Goal: Information Seeking & Learning: Learn about a topic

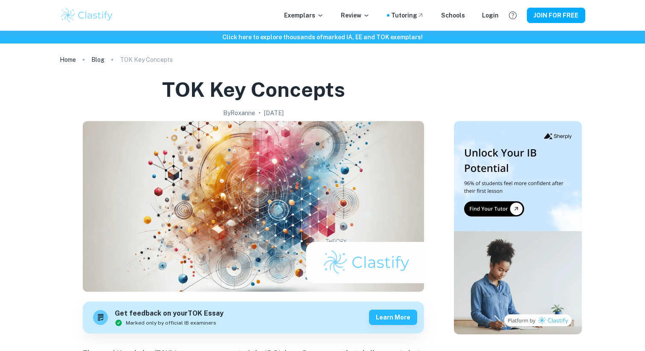
click at [312, 10] on div "Exemplars Review Tutoring Schools Login JOIN FOR FREE" at bounding box center [322, 15] width 546 height 17
click at [316, 17] on p "Exemplars" at bounding box center [304, 15] width 40 height 9
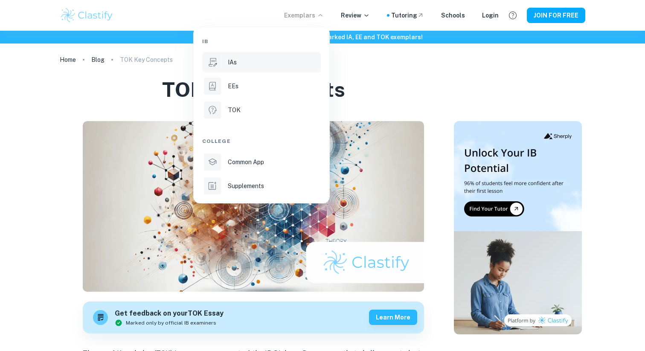
click at [256, 60] on div "IAs" at bounding box center [273, 62] width 91 height 9
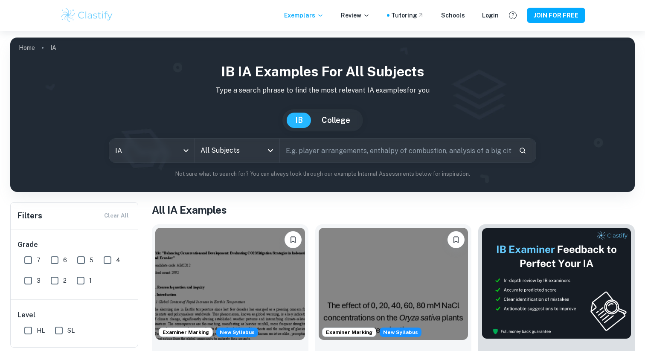
click at [240, 148] on input "All Subjects" at bounding box center [230, 150] width 64 height 16
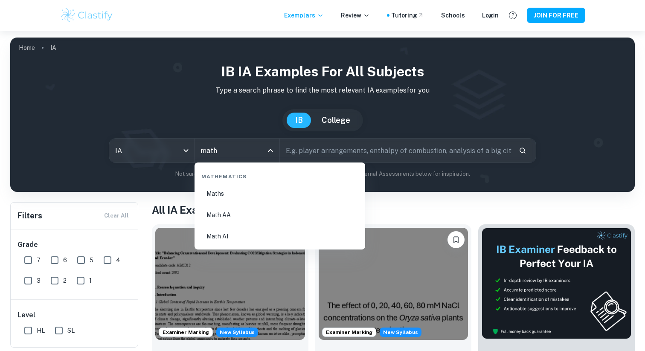
click at [238, 238] on li "Math AI" at bounding box center [280, 236] width 164 height 20
type input "Math AI"
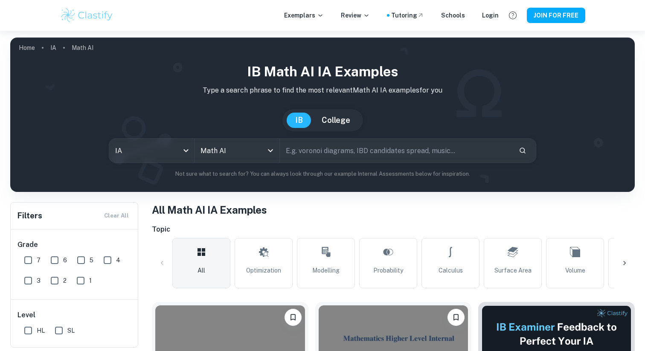
click at [349, 152] on input "text" at bounding box center [396, 151] width 232 height 24
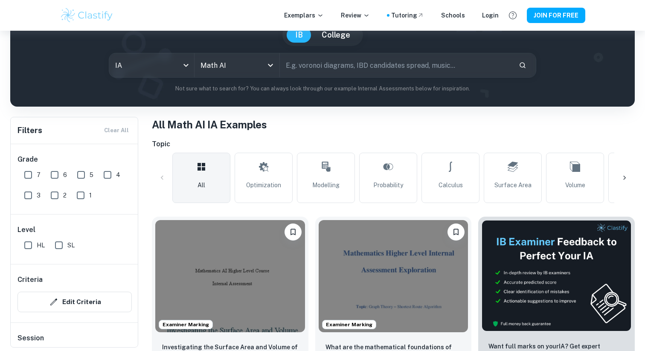
scroll to position [84, 0]
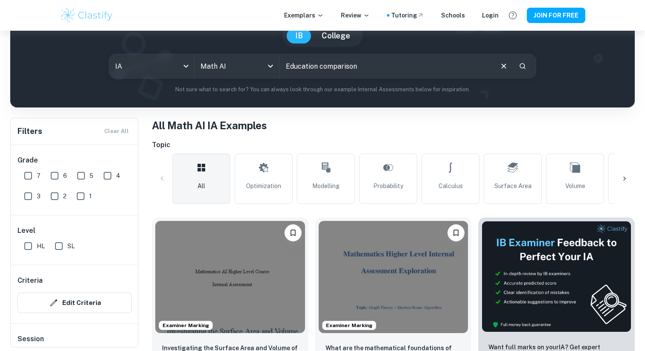
type input "Education comparison"
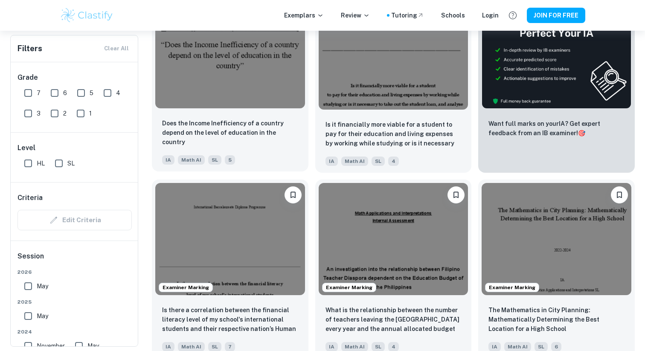
scroll to position [319, 0]
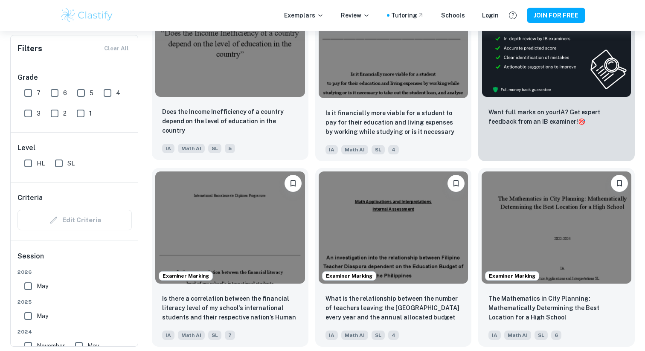
click at [259, 75] on img at bounding box center [230, 41] width 150 height 112
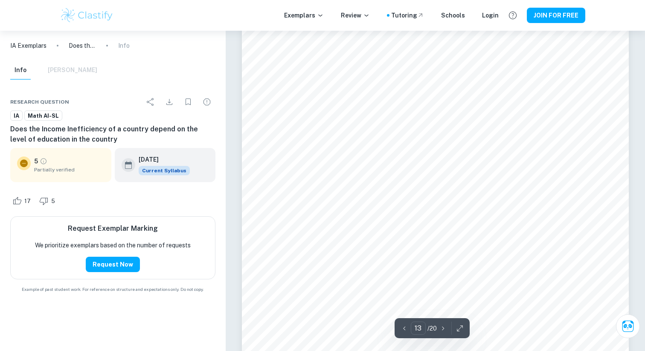
scroll to position [6278, 0]
type input "13"
